Goal: Understand process/instructions: Learn how to perform a task or action

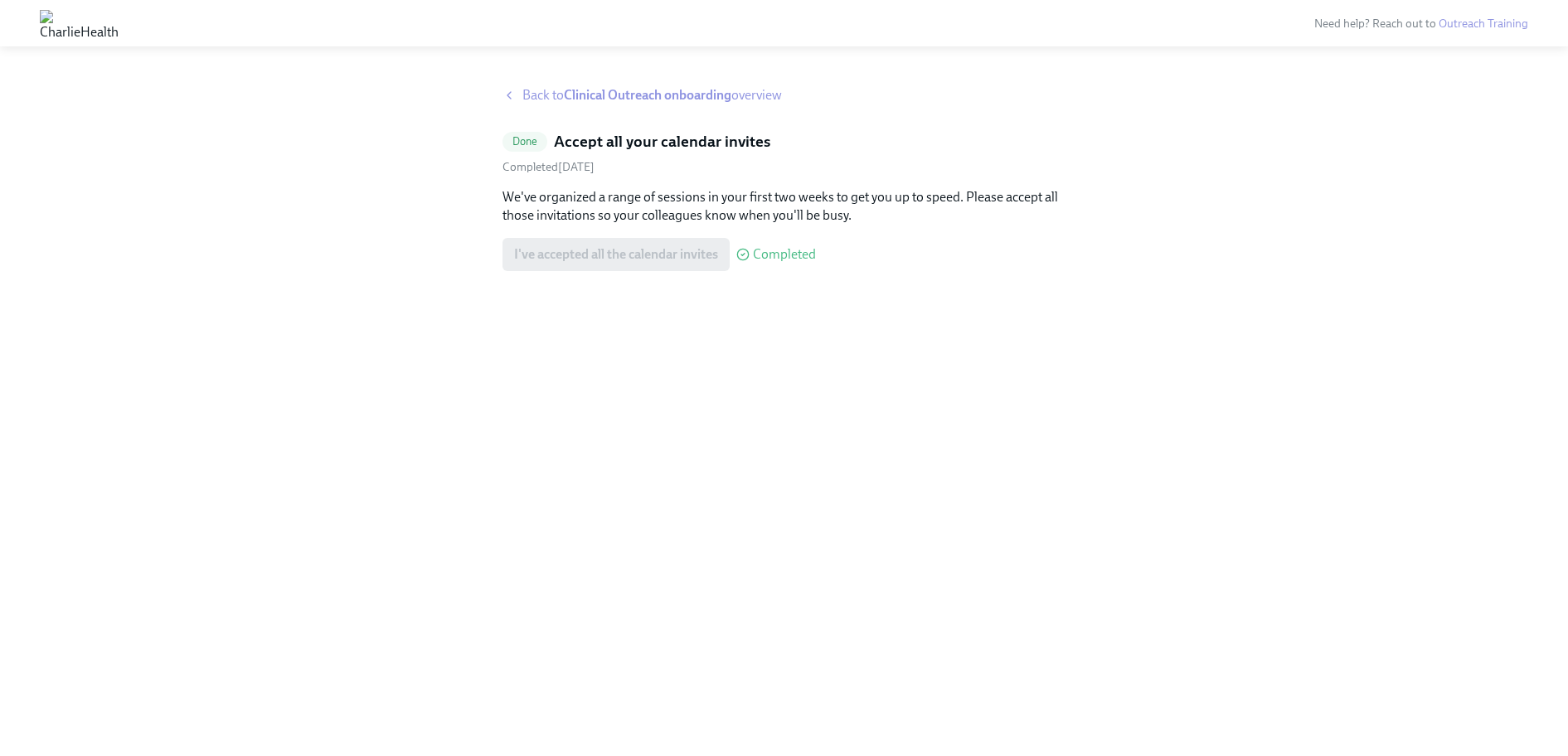
click at [655, 94] on strong "Clinical Outreach onboarding" at bounding box center [647, 94] width 168 height 15
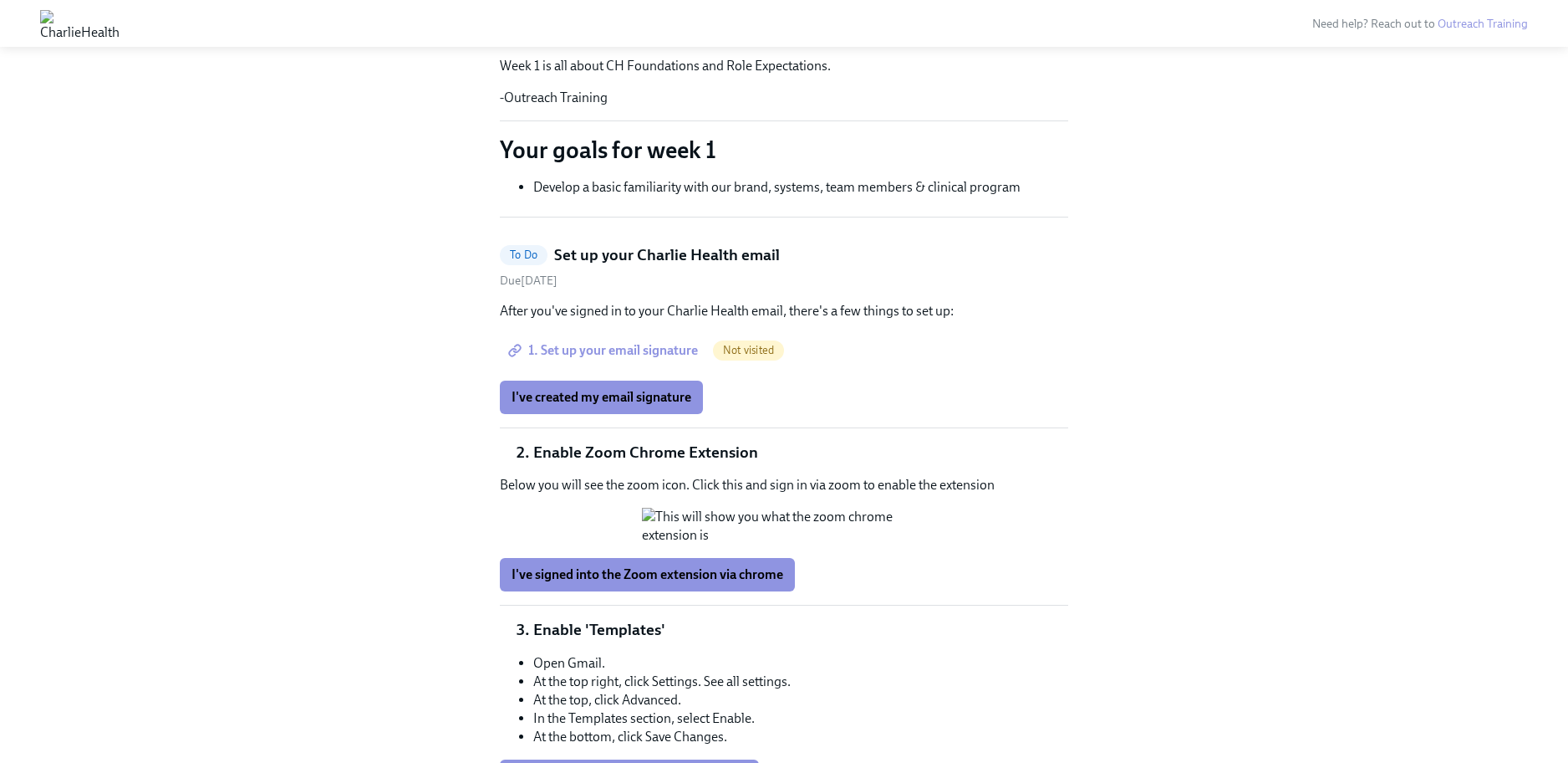
scroll to position [266, 0]
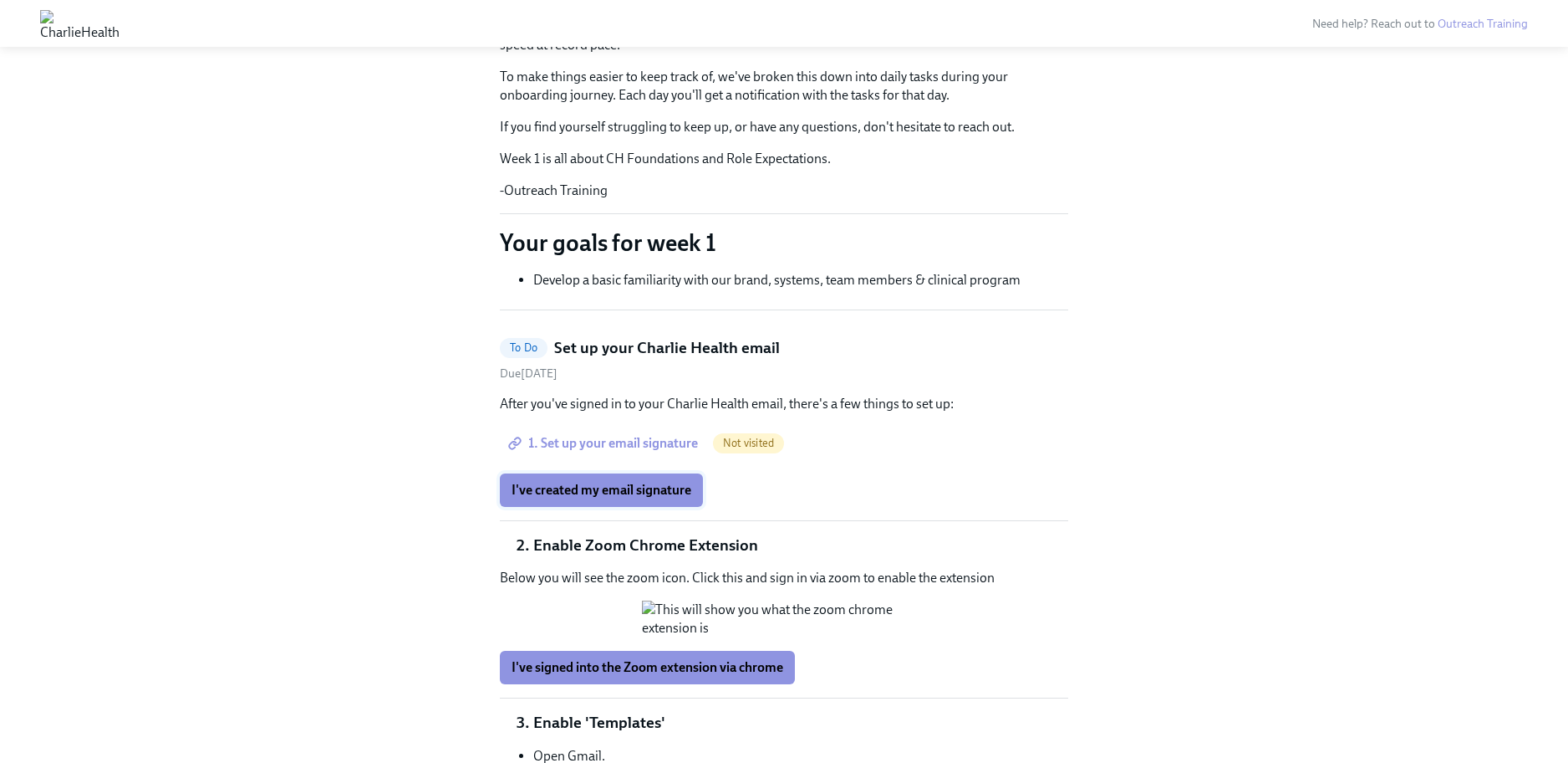
click at [652, 493] on span "I've created my email signature" at bounding box center [601, 490] width 179 height 16
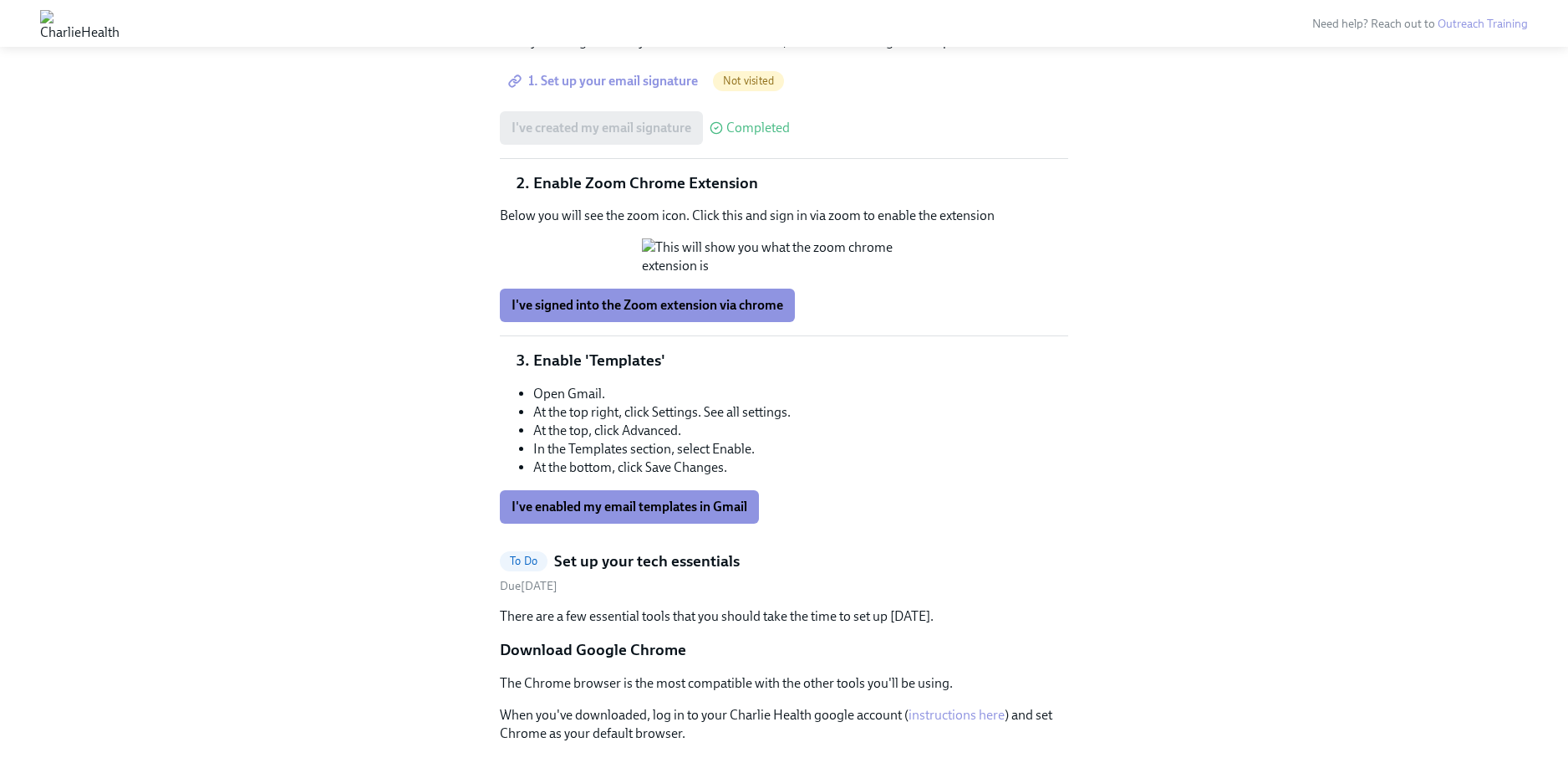
scroll to position [621, 0]
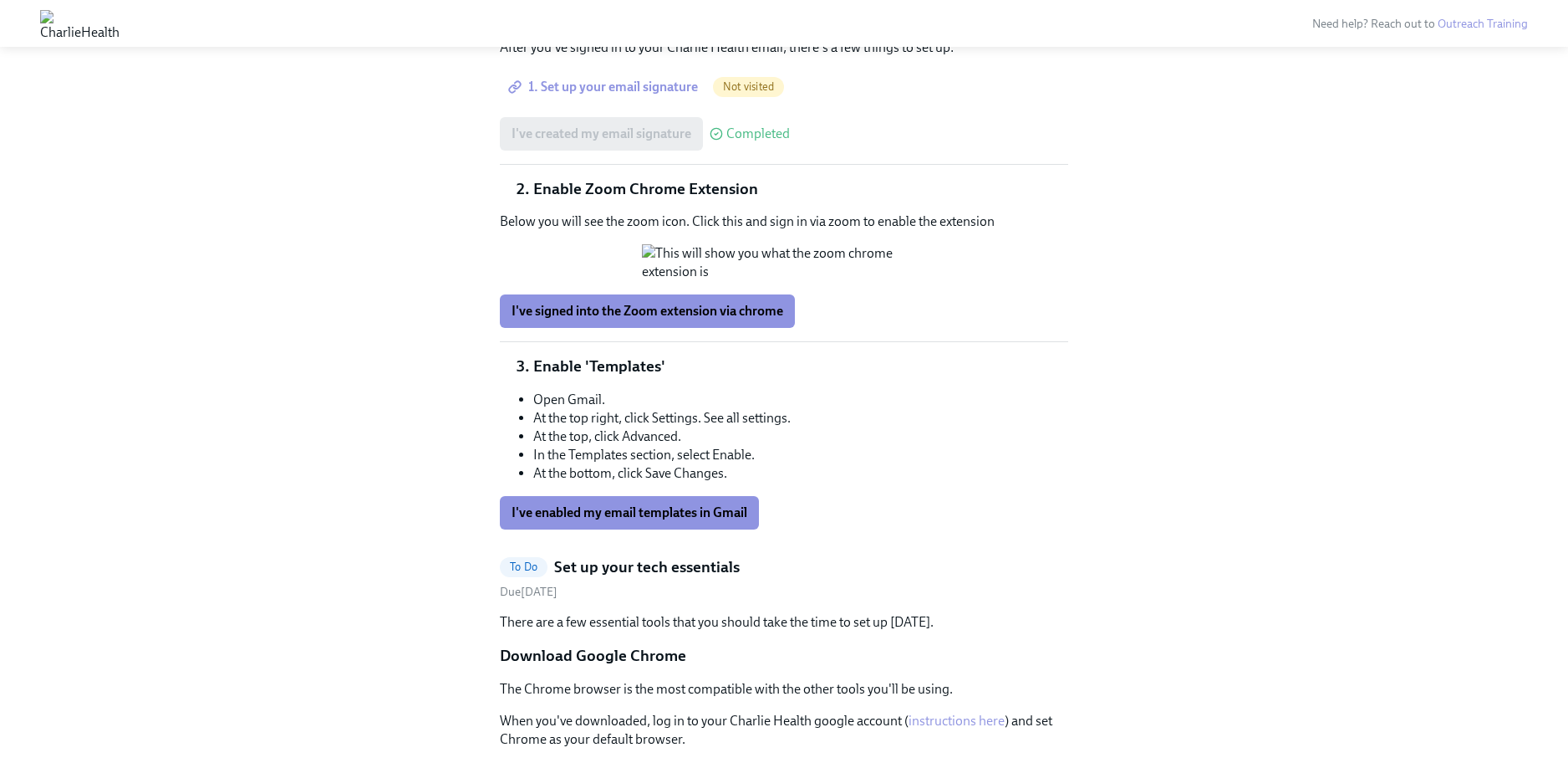
click at [766, 281] on button "Zoom image" at bounding box center [784, 262] width 284 height 37
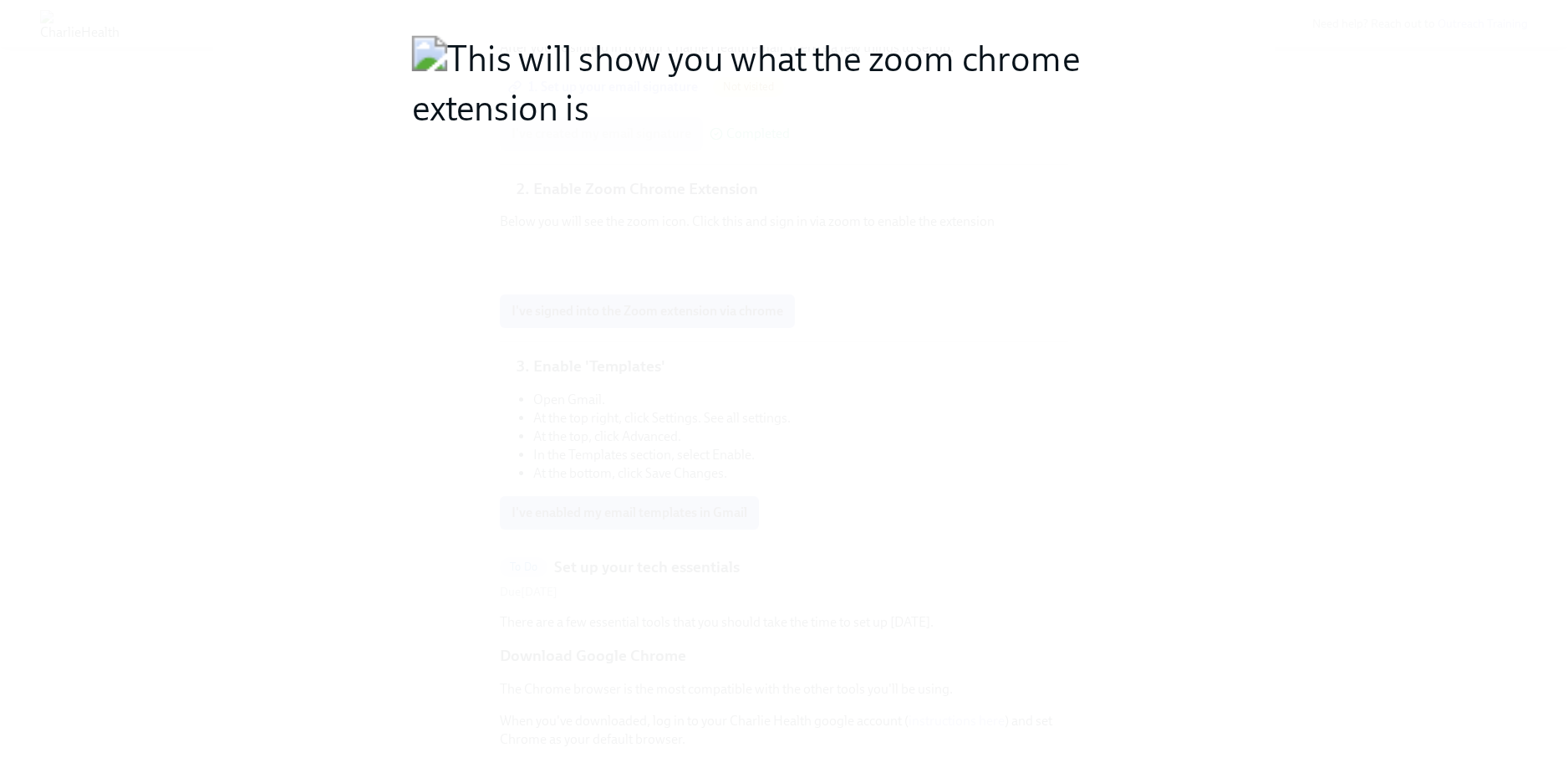
click at [766, 361] on button "Unzoom image" at bounding box center [784, 382] width 1568 height 763
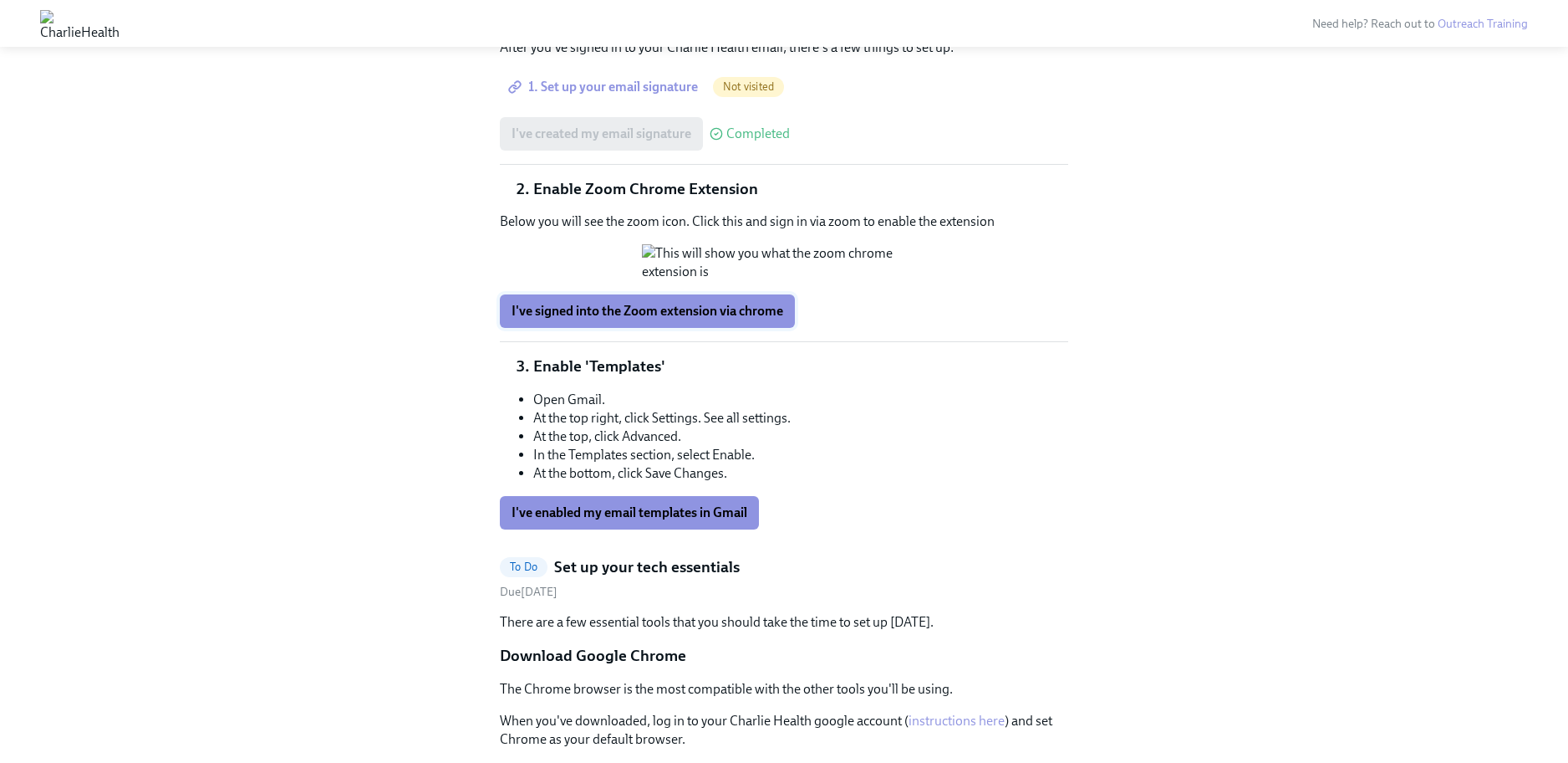
click at [724, 320] on span "I've signed into the Zoom extension via chrome" at bounding box center [647, 310] width 271 height 16
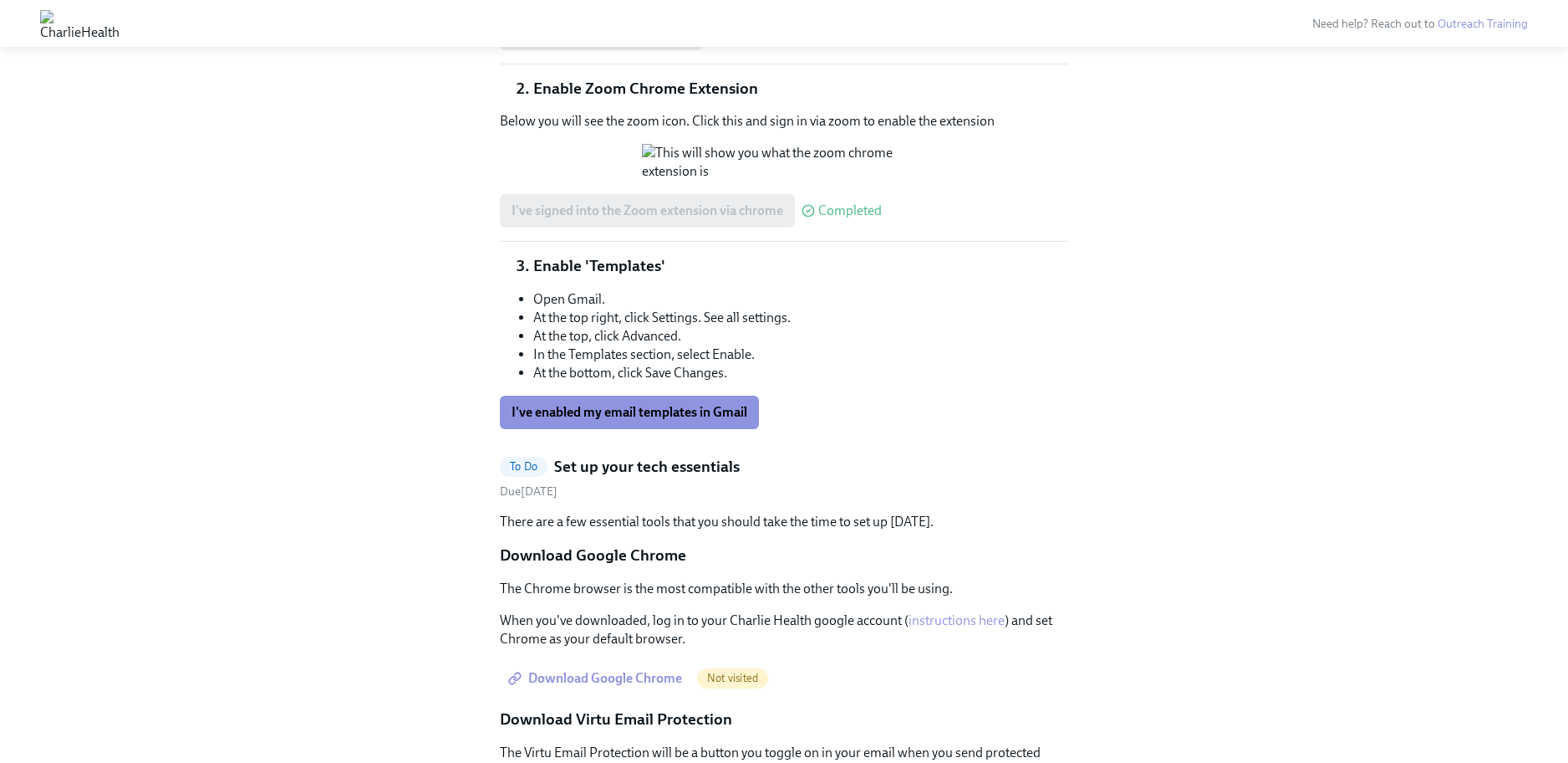
scroll to position [952, 0]
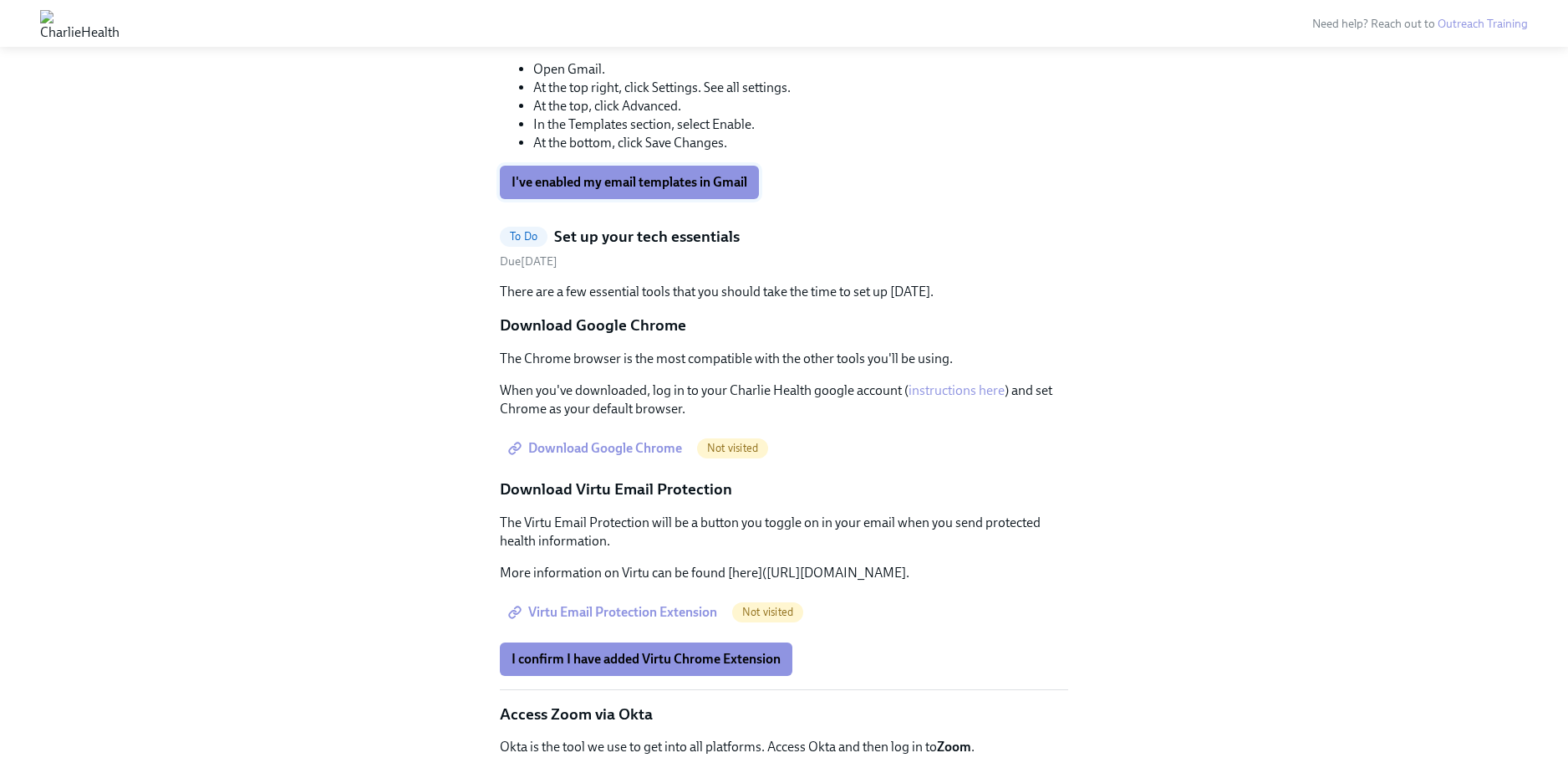
click at [680, 191] on span "I've enabled my email templates in Gmail" at bounding box center [629, 181] width 236 height 16
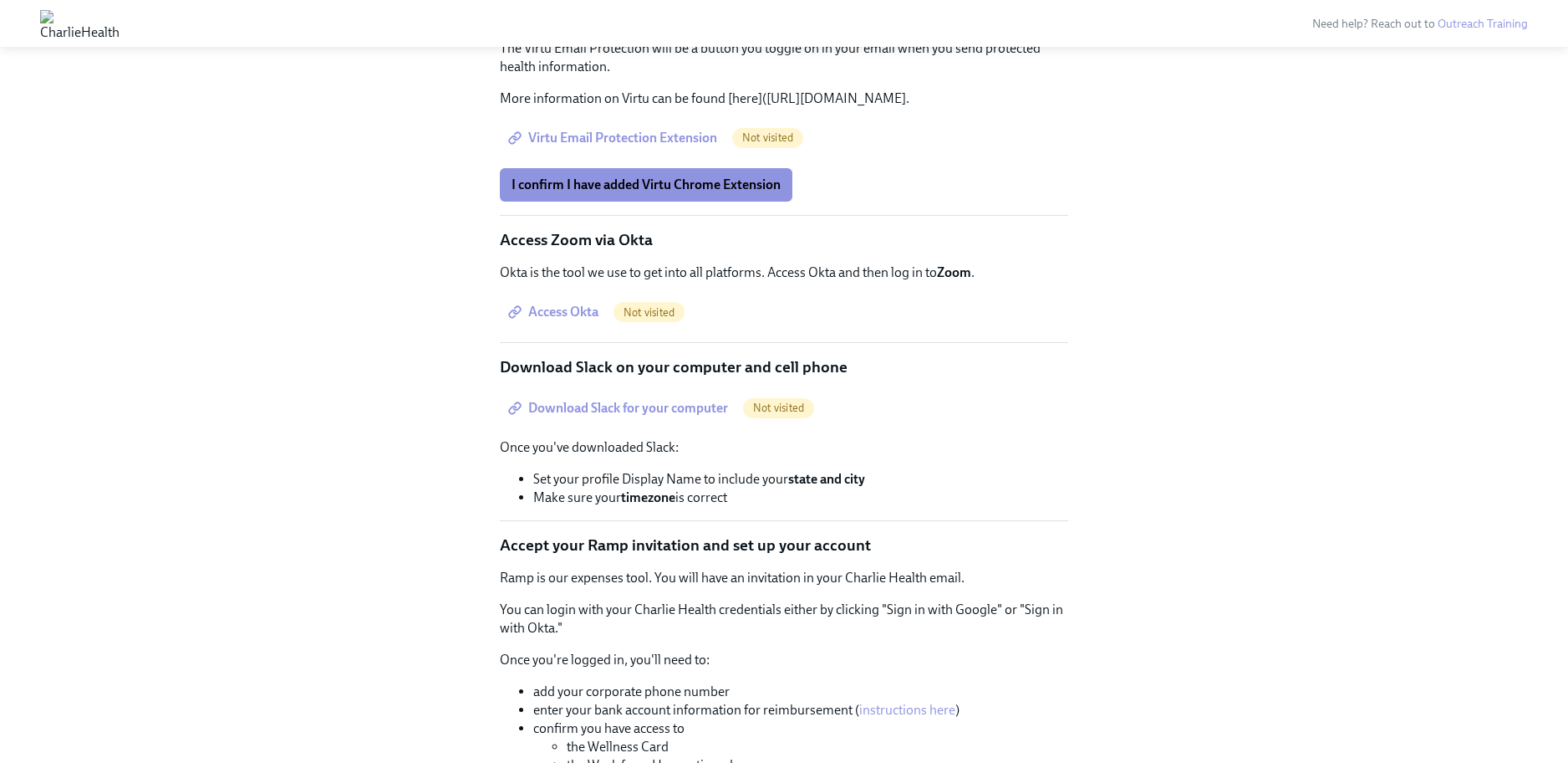
scroll to position [1434, 0]
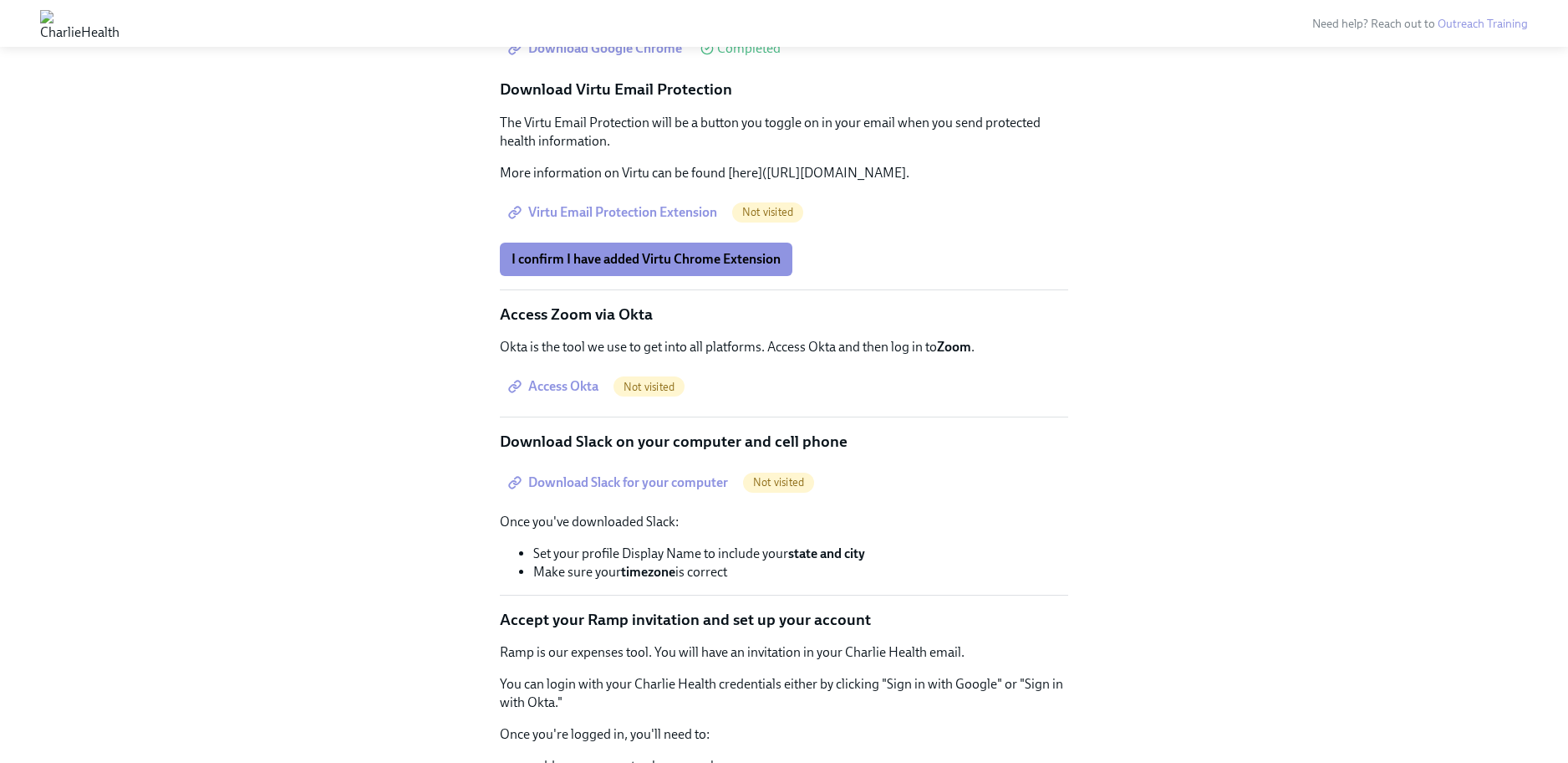
scroll to position [1253, 0]
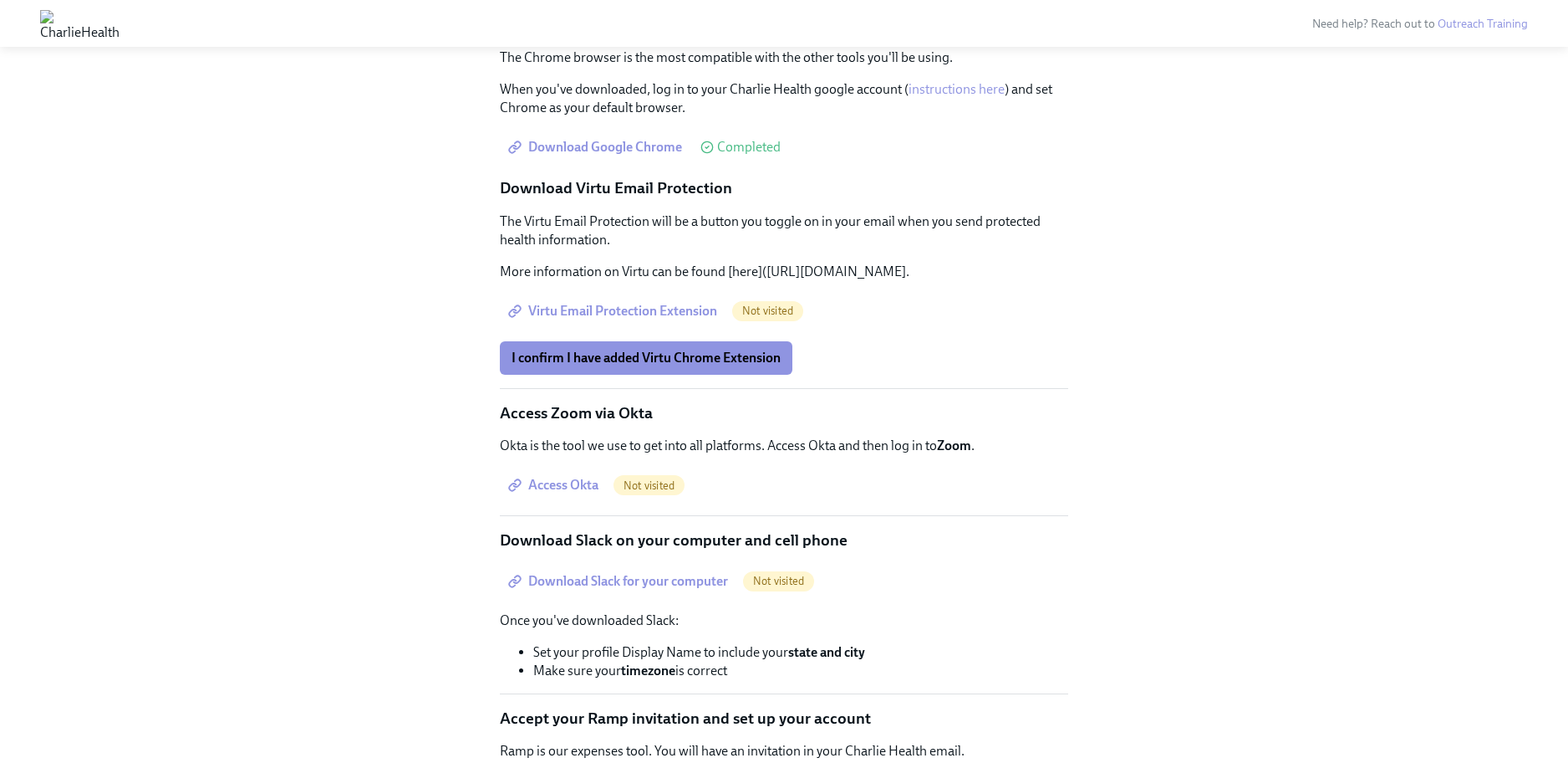
click at [672, 320] on span "Virtu Email Protection Extension" at bounding box center [614, 310] width 205 height 16
click at [705, 366] on span "I confirm I have added Virtu Chrome Extension" at bounding box center [646, 357] width 269 height 16
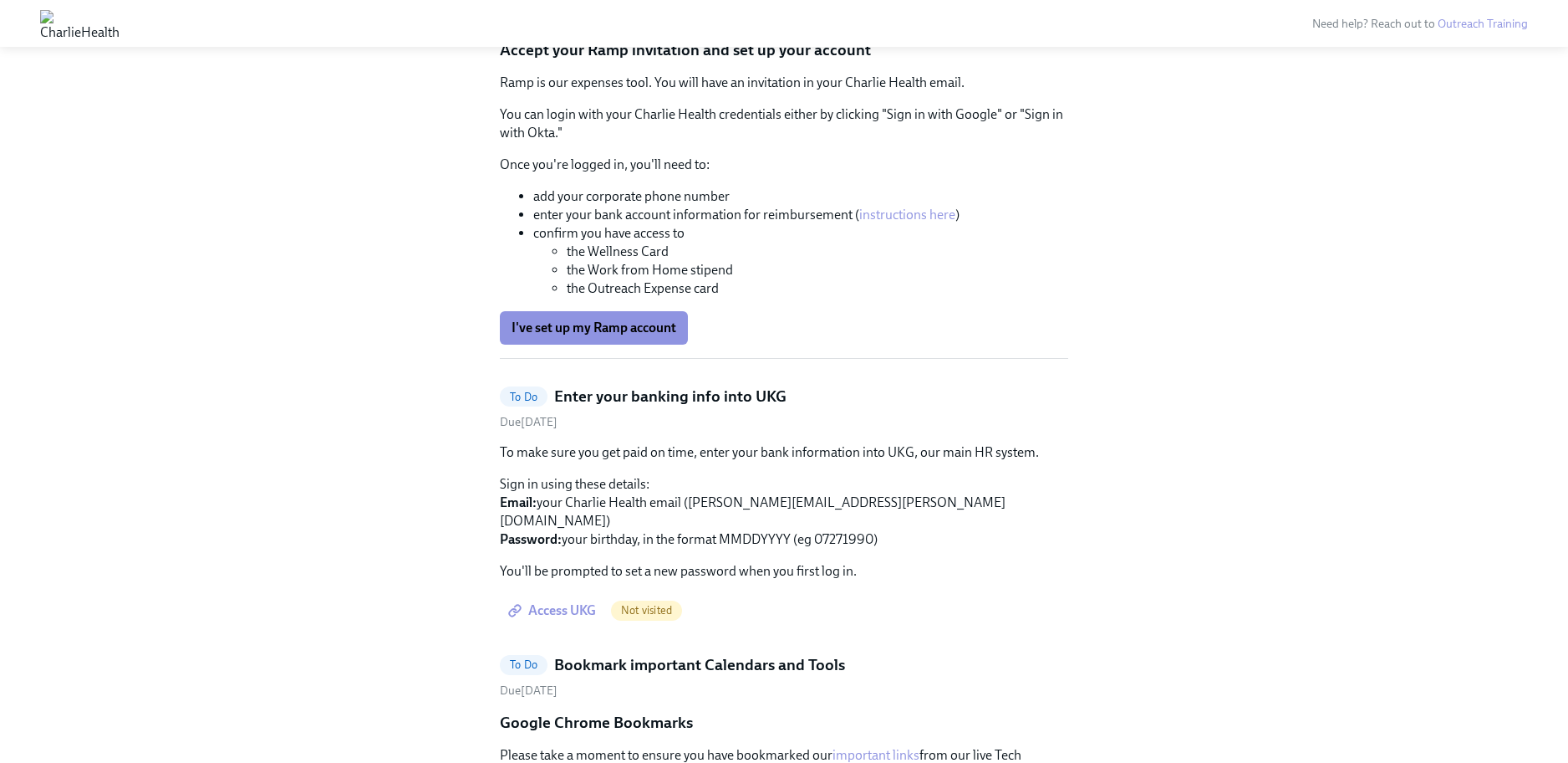
scroll to position [1756, 0]
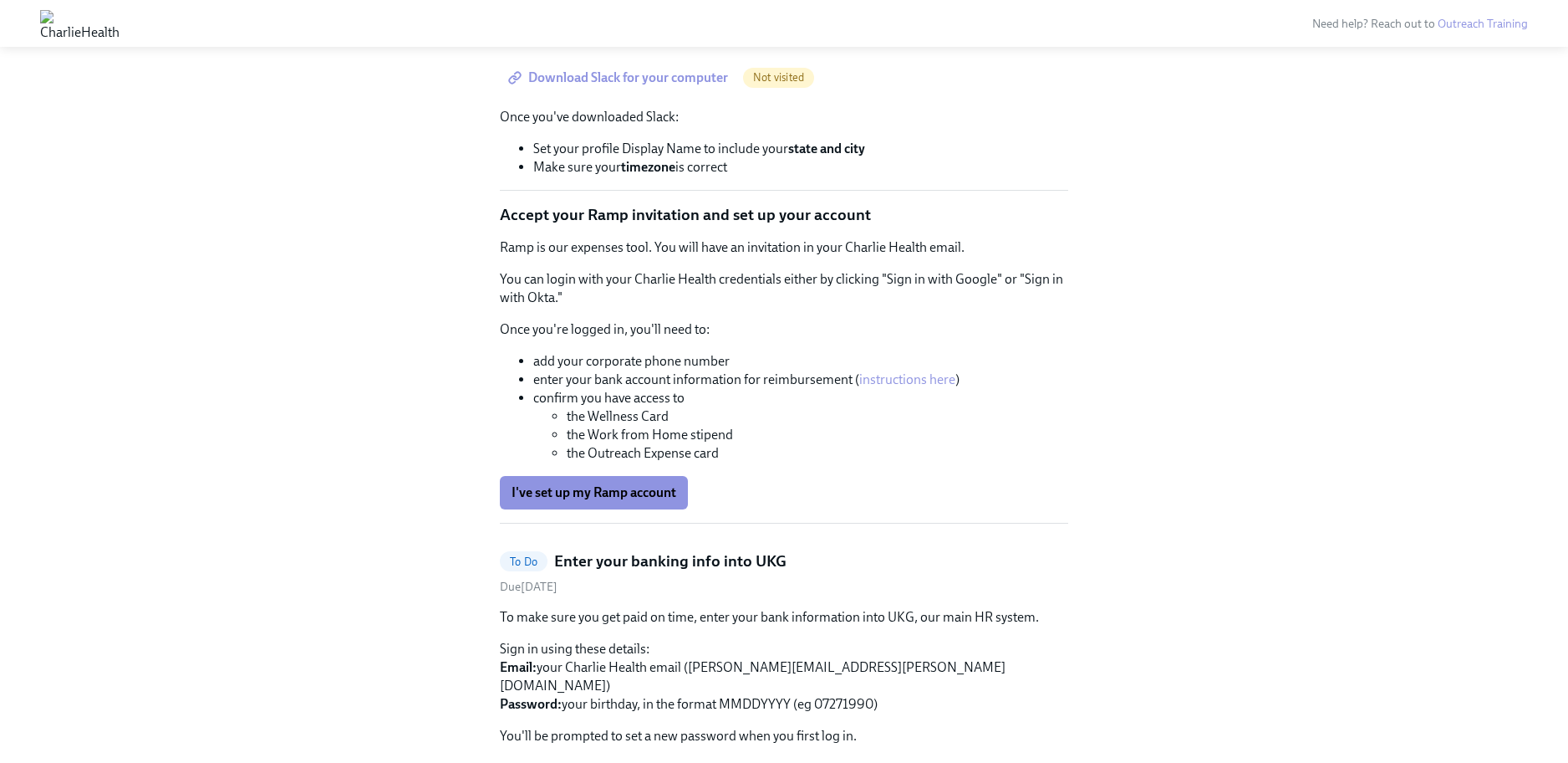
click at [703, 86] on span "Download Slack for your computer" at bounding box center [620, 77] width 216 height 16
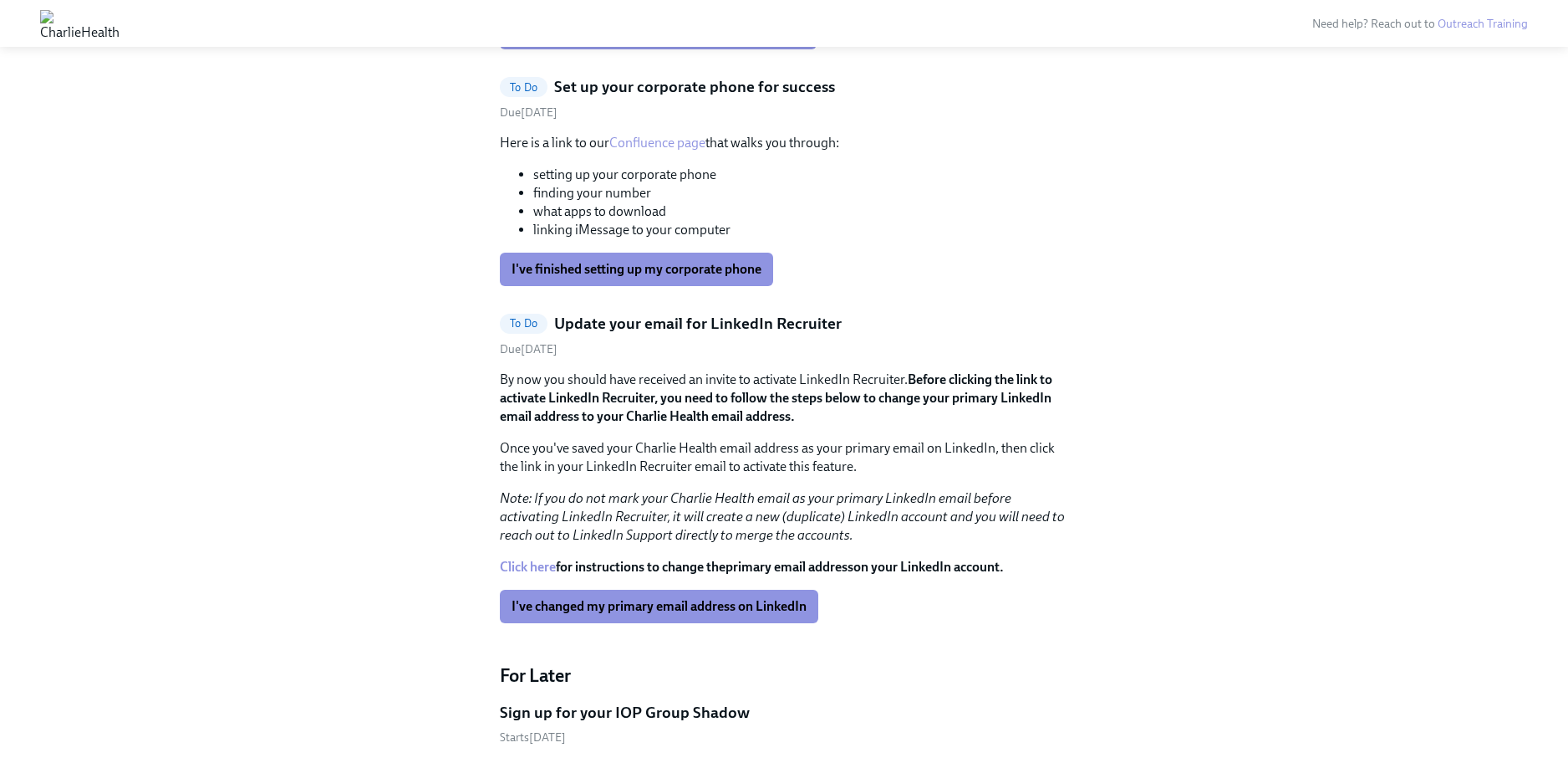
scroll to position [2996, 0]
